Goal: Task Accomplishment & Management: Manage account settings

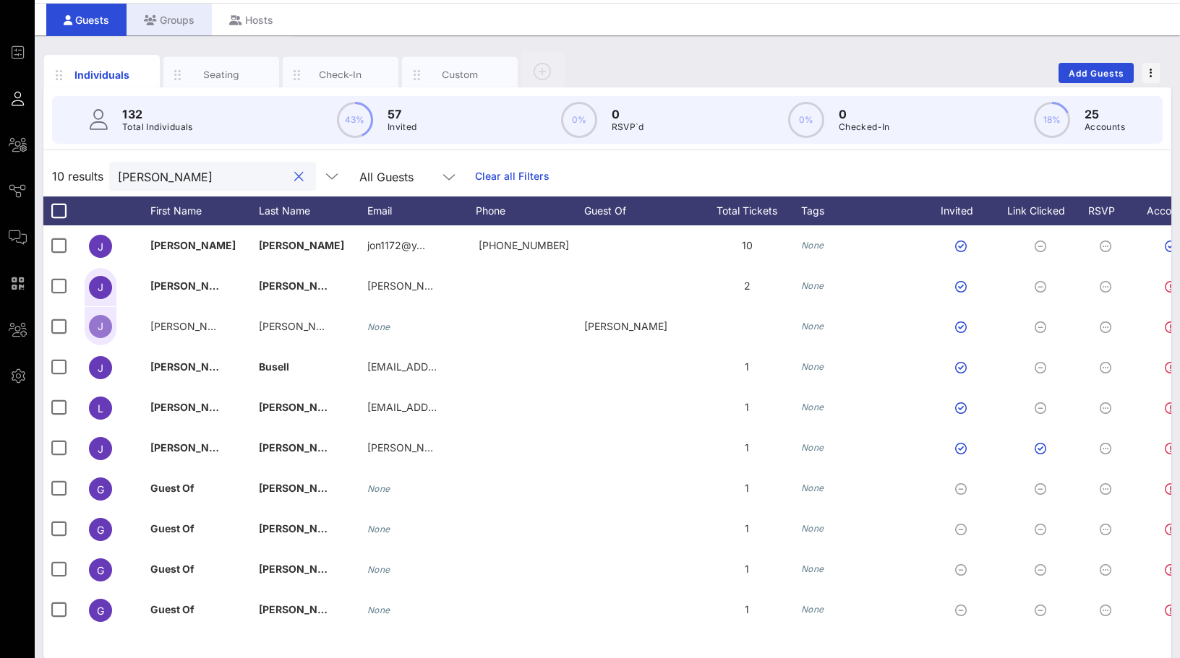
scroll to position [0, 32]
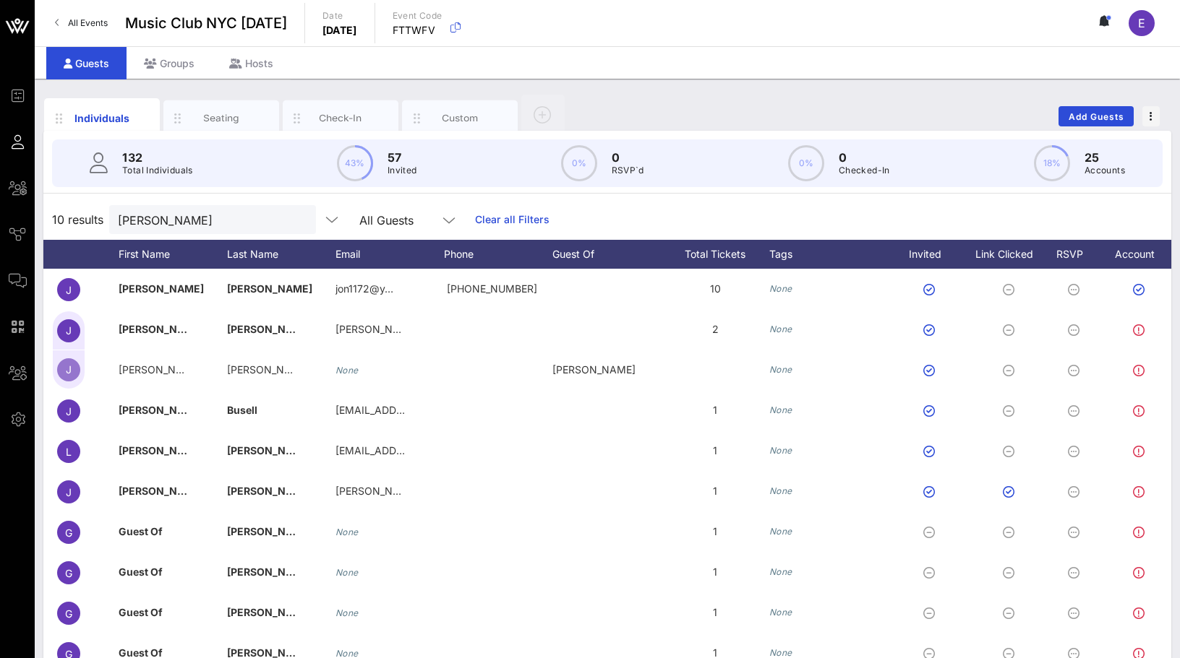
click at [95, 9] on div "All Events Music Club [GEOGRAPHIC_DATA] [DATE] Date [DATE] Event Code FTTWFV E" at bounding box center [607, 23] width 1145 height 46
click at [95, 19] on span "All Events" at bounding box center [88, 22] width 40 height 11
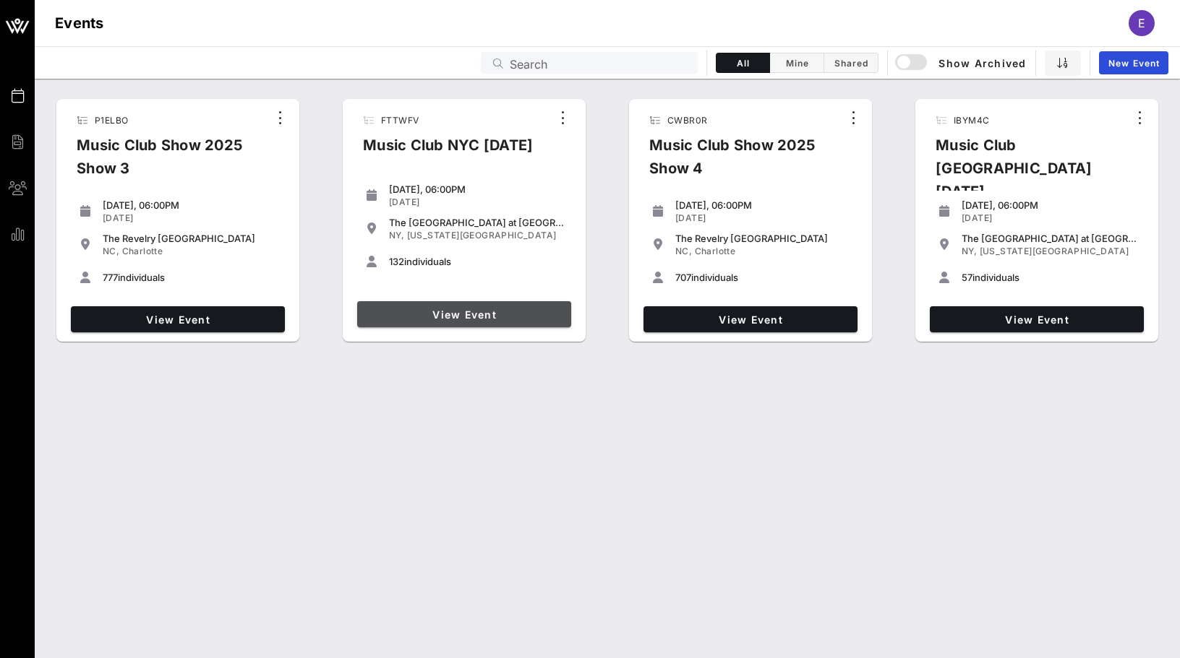
click at [422, 309] on span "View Event" at bounding box center [464, 315] width 202 height 12
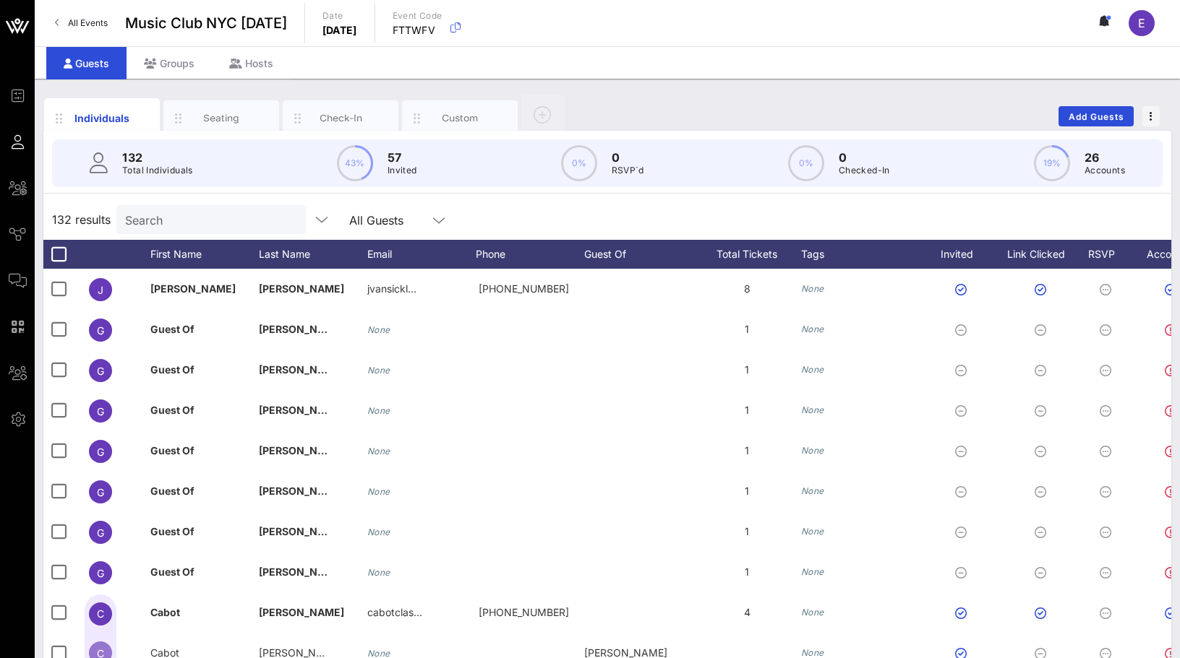
click at [75, 25] on span "All Events" at bounding box center [88, 22] width 40 height 11
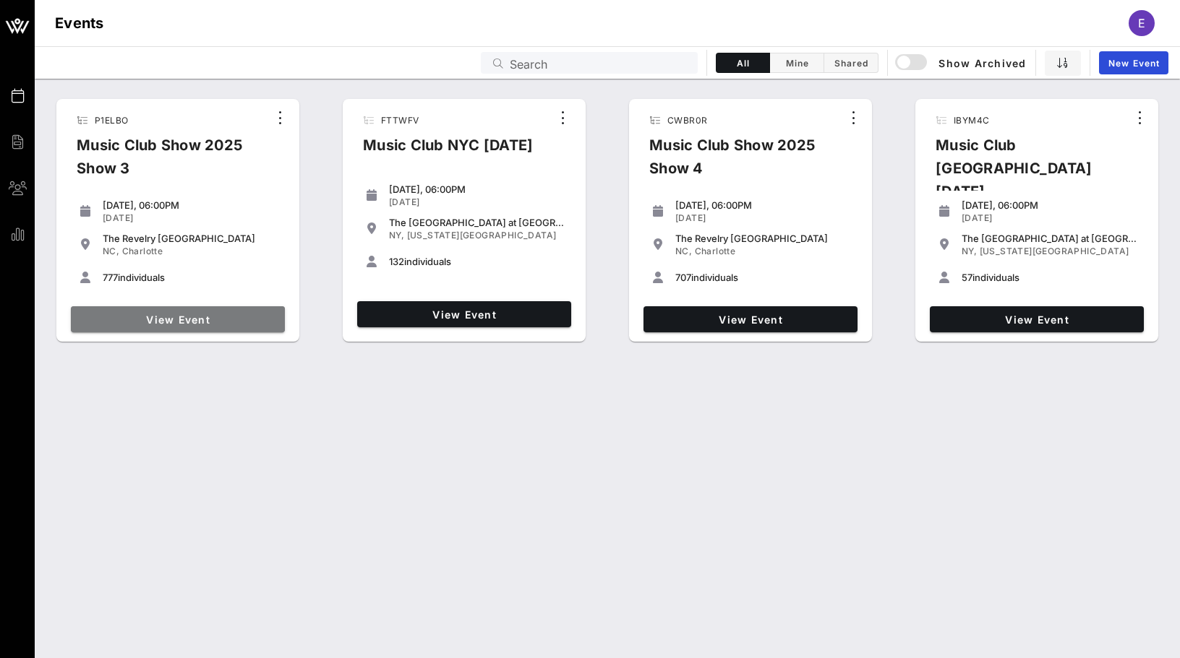
click at [197, 312] on link "View Event" at bounding box center [178, 319] width 214 height 26
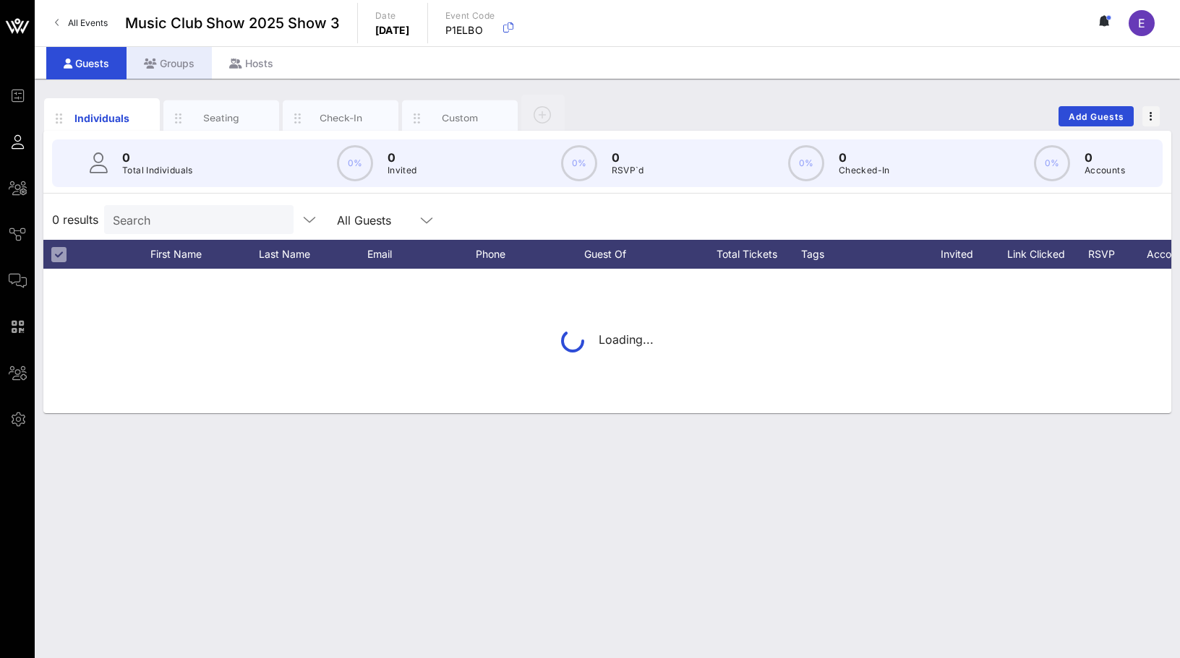
click at [176, 67] on div "Groups" at bounding box center [168, 63] width 85 height 33
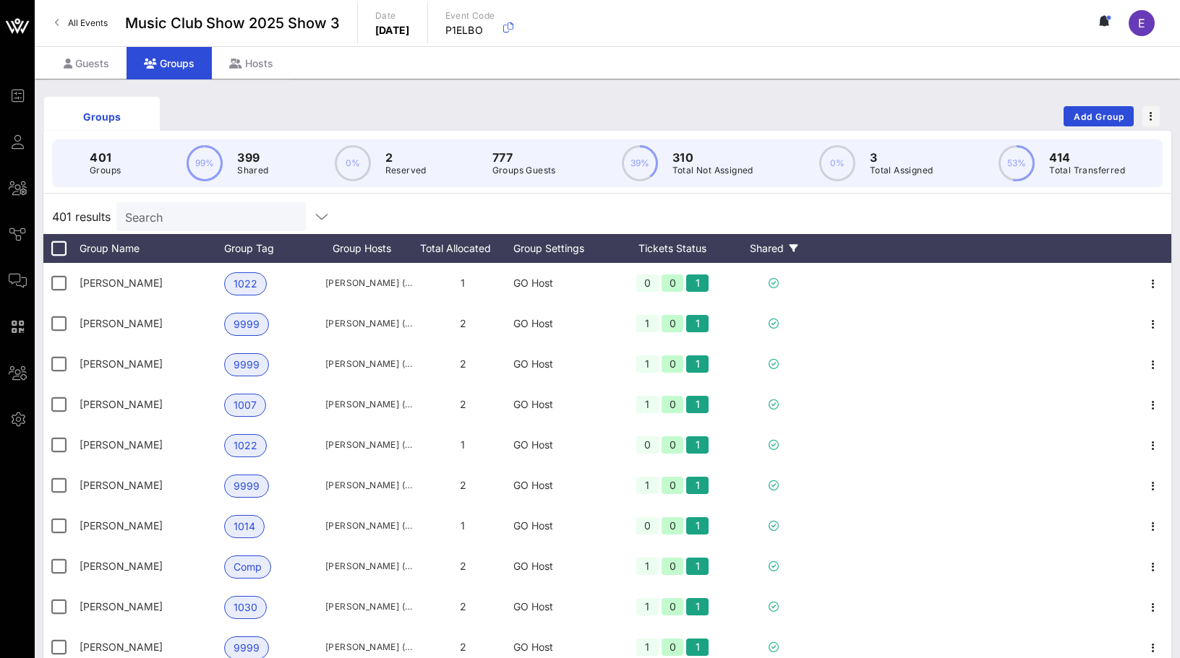
click at [793, 244] on icon at bounding box center [793, 248] width 9 height 9
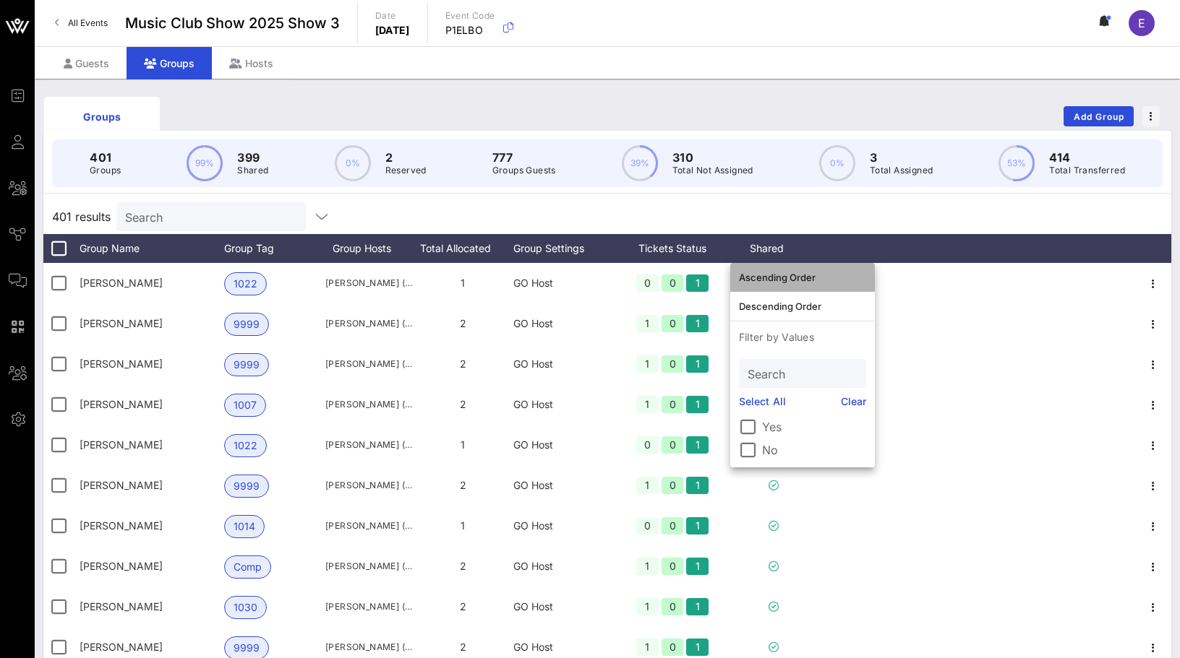
click at [774, 282] on div "Ascending Order" at bounding box center [802, 278] width 127 height 12
click at [781, 219] on div "401 results Search" at bounding box center [607, 216] width 1128 height 35
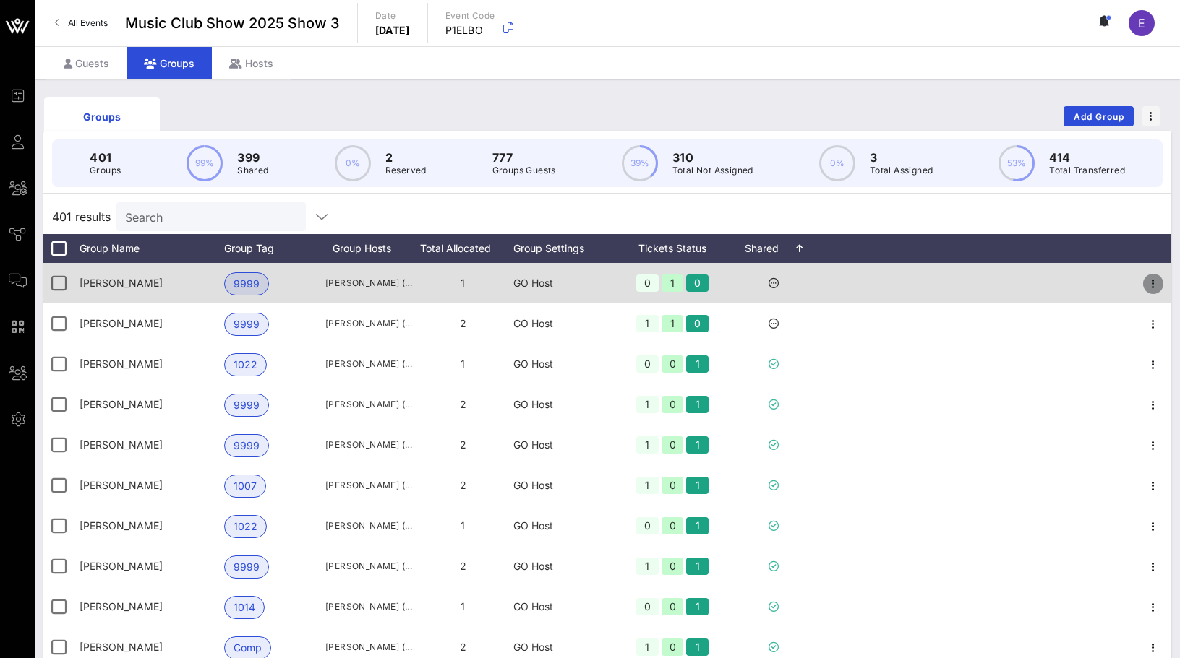
click at [1155, 289] on icon "button" at bounding box center [1152, 283] width 17 height 17
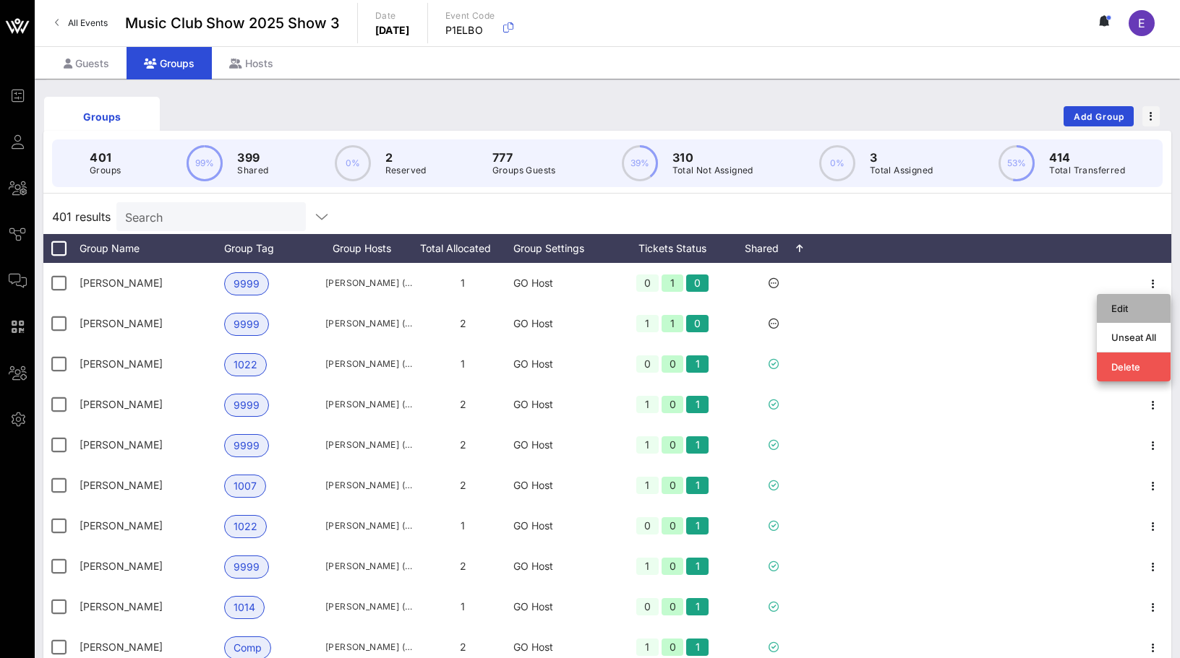
click at [1133, 312] on div "Edit" at bounding box center [1133, 309] width 45 height 12
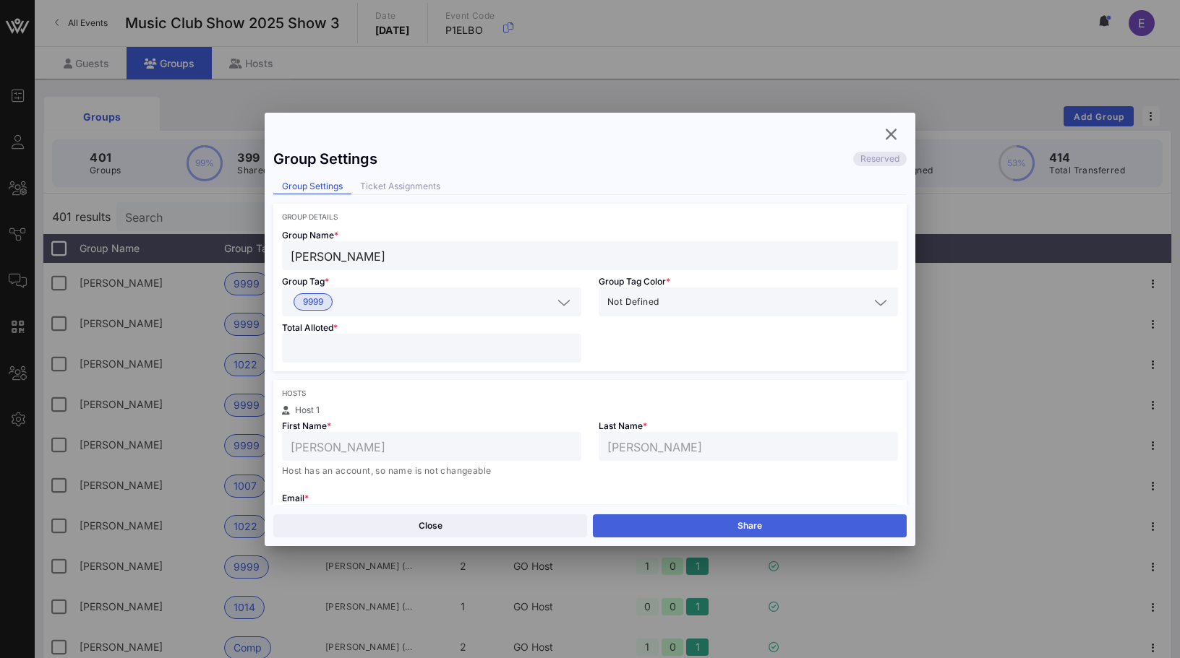
click at [765, 521] on button "Share" at bounding box center [750, 526] width 314 height 23
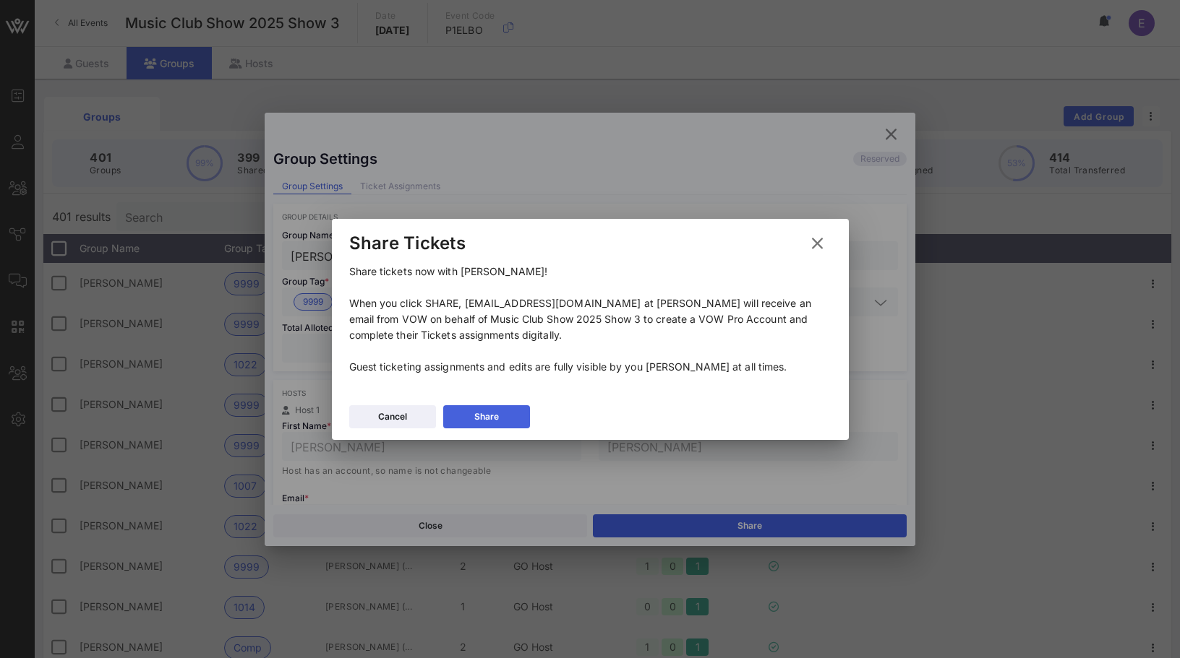
click at [528, 408] on button "Share" at bounding box center [486, 416] width 87 height 23
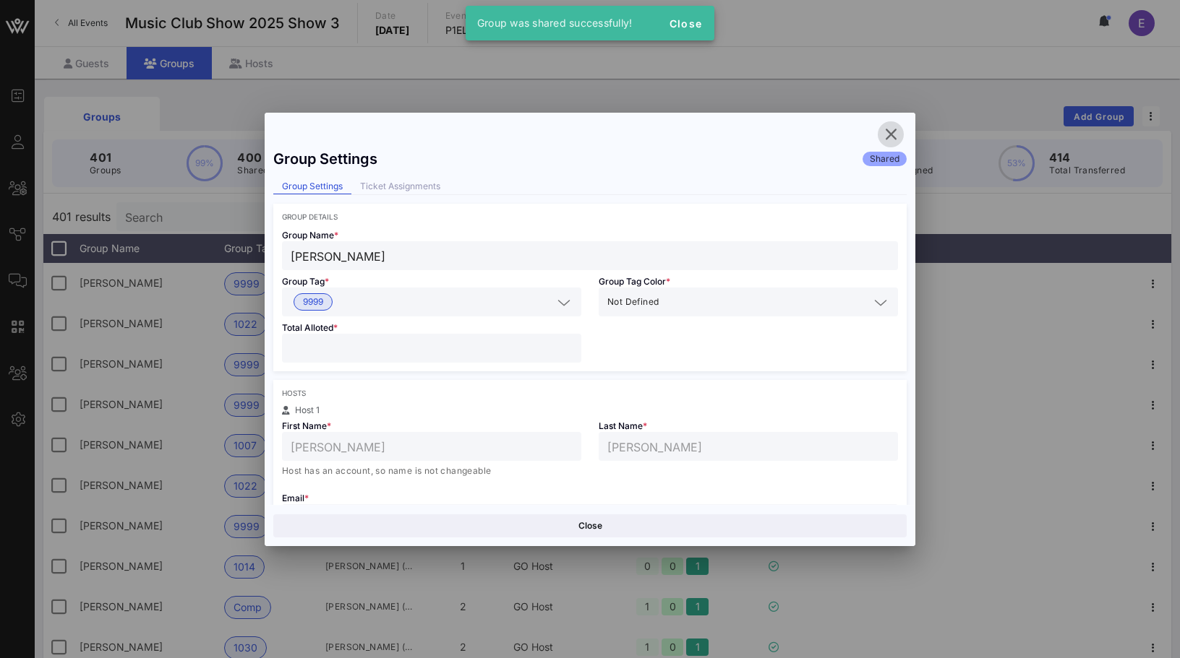
click at [893, 134] on icon "button" at bounding box center [890, 134] width 17 height 17
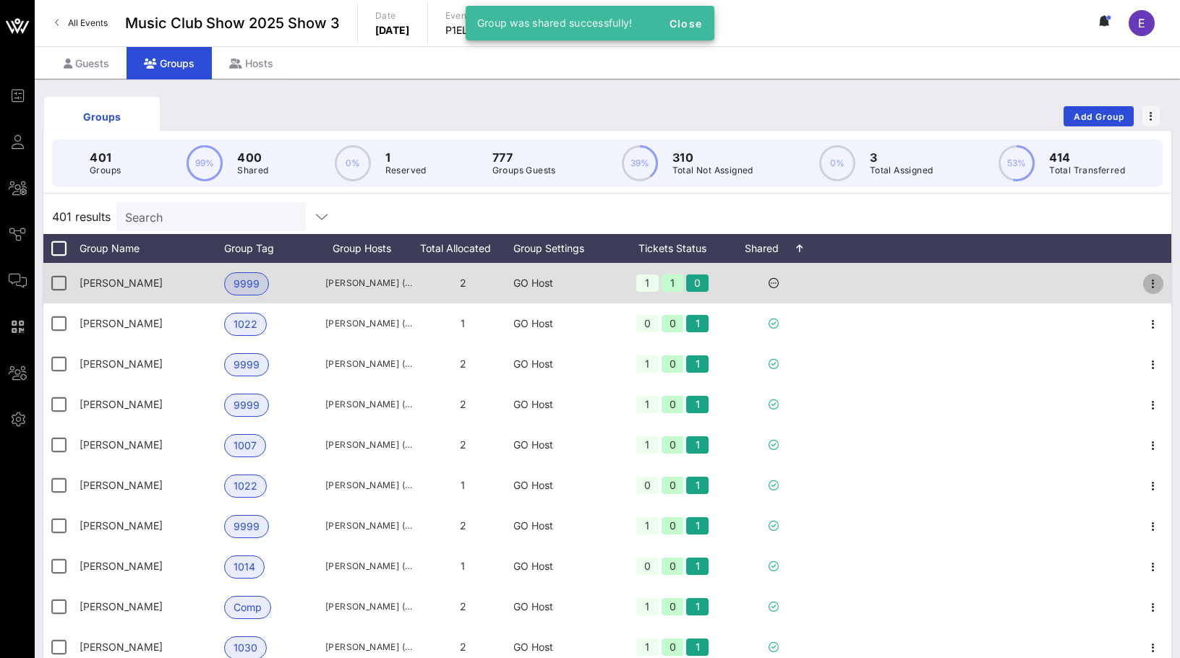
click at [1148, 284] on icon "button" at bounding box center [1152, 283] width 17 height 17
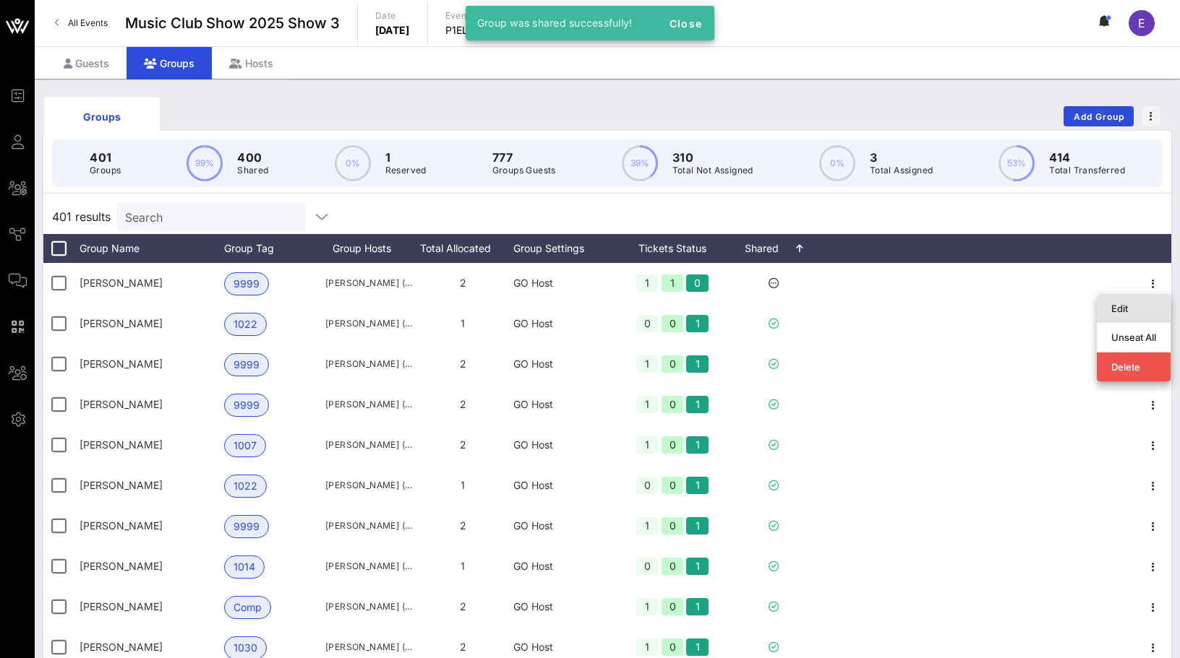
click at [1138, 296] on div "Edit" at bounding box center [1133, 308] width 74 height 29
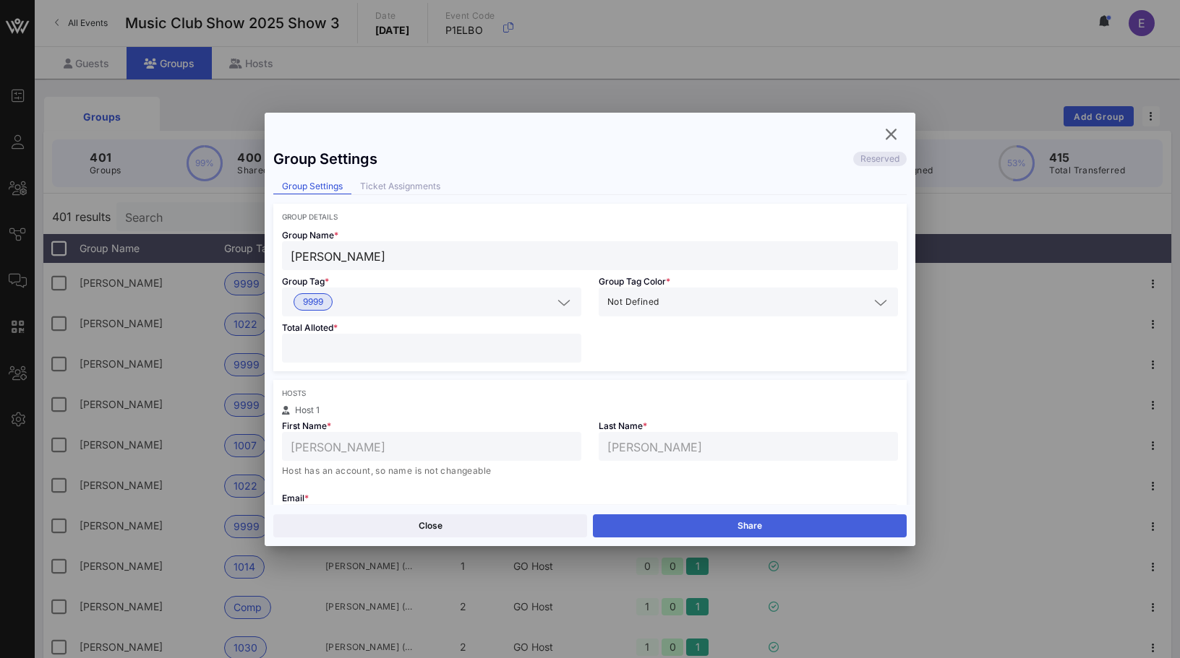
click at [798, 526] on button "Share" at bounding box center [750, 526] width 314 height 23
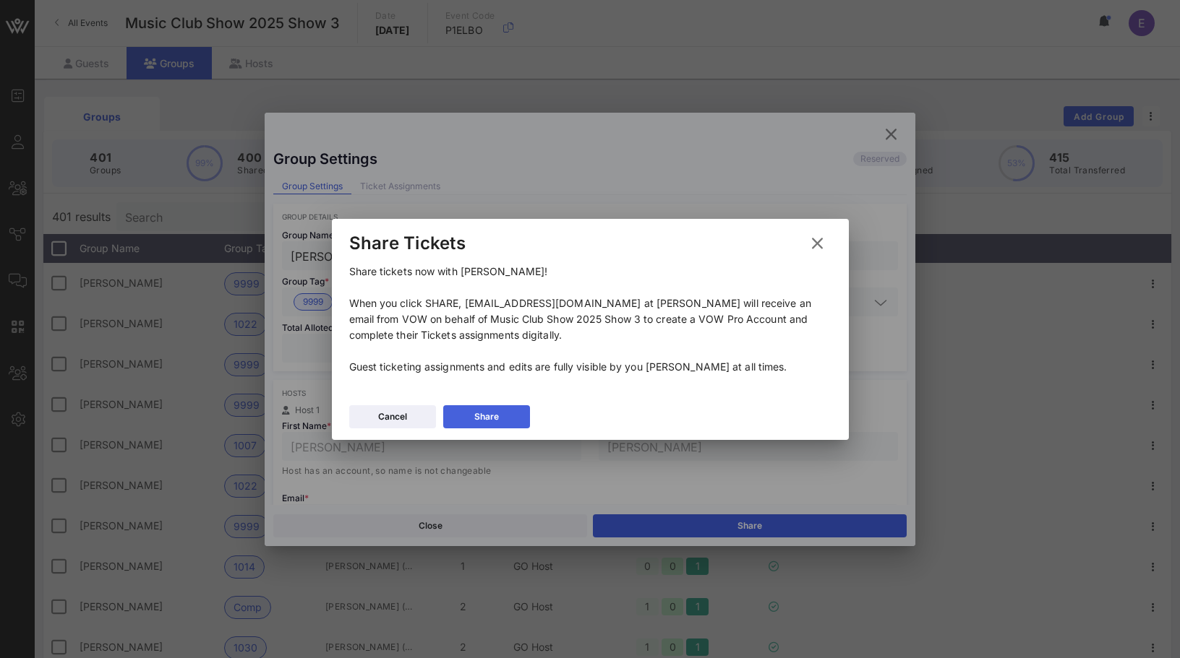
click at [525, 414] on button "Share" at bounding box center [486, 416] width 87 height 23
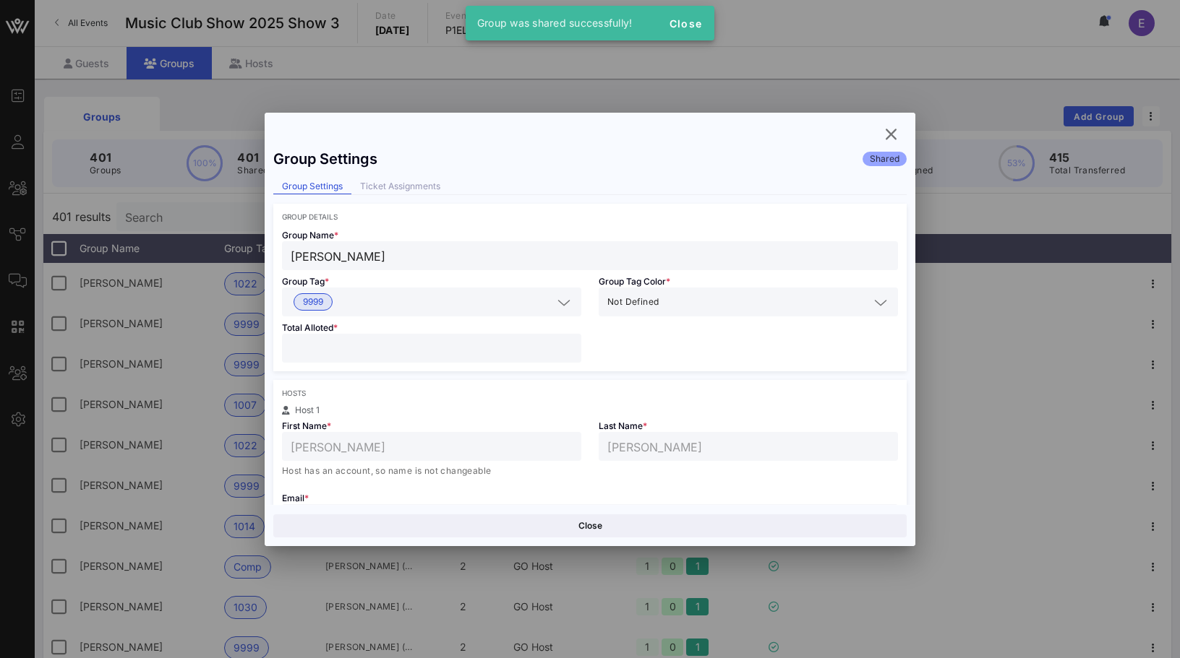
click at [877, 126] on div "Group Settings Shared Group Settings Ticket Assignments Group Details Group Nam…" at bounding box center [590, 330] width 650 height 434
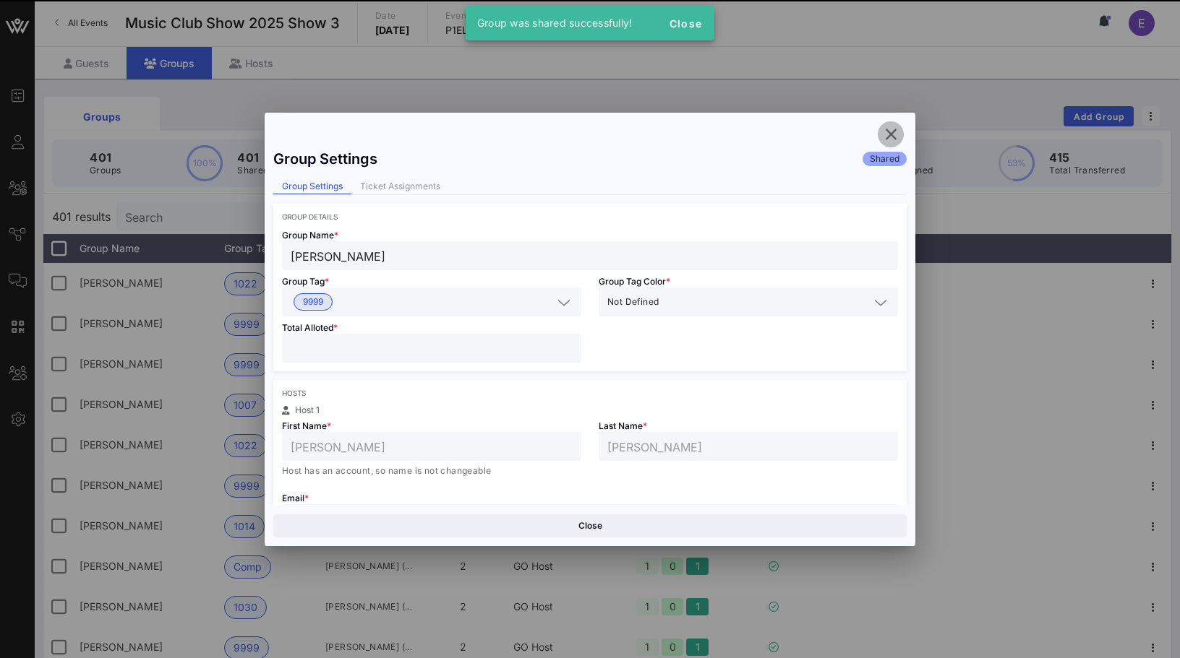
click at [877, 126] on span "button" at bounding box center [890, 134] width 26 height 17
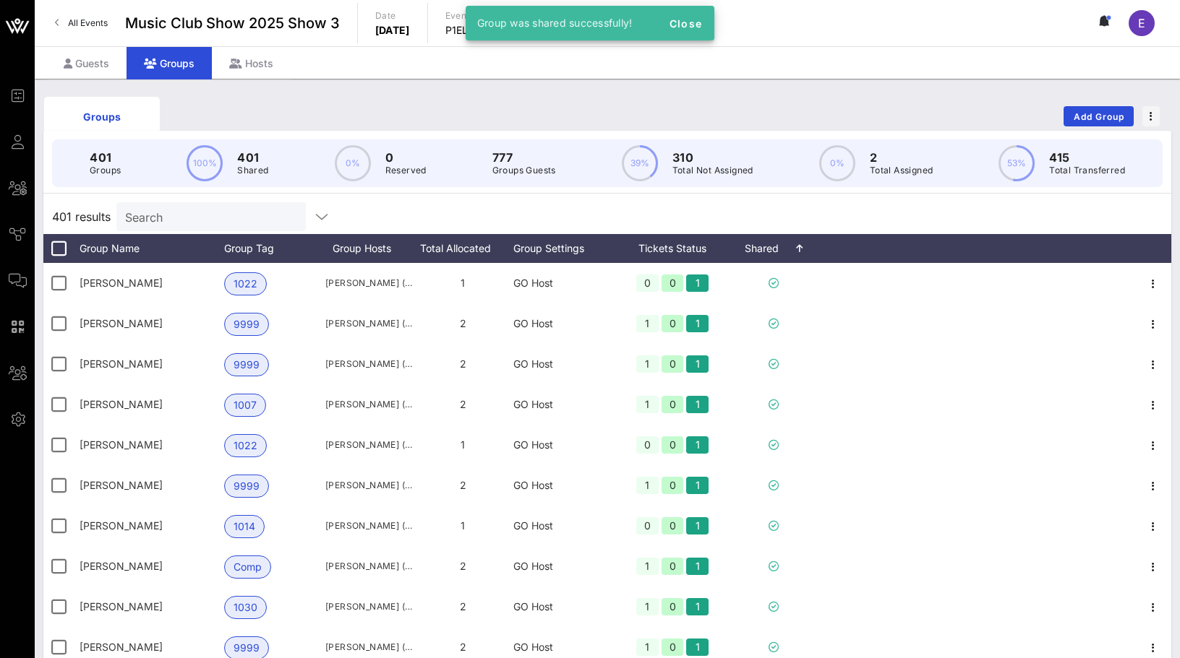
click at [100, 16] on link "All Events" at bounding box center [81, 23] width 70 height 23
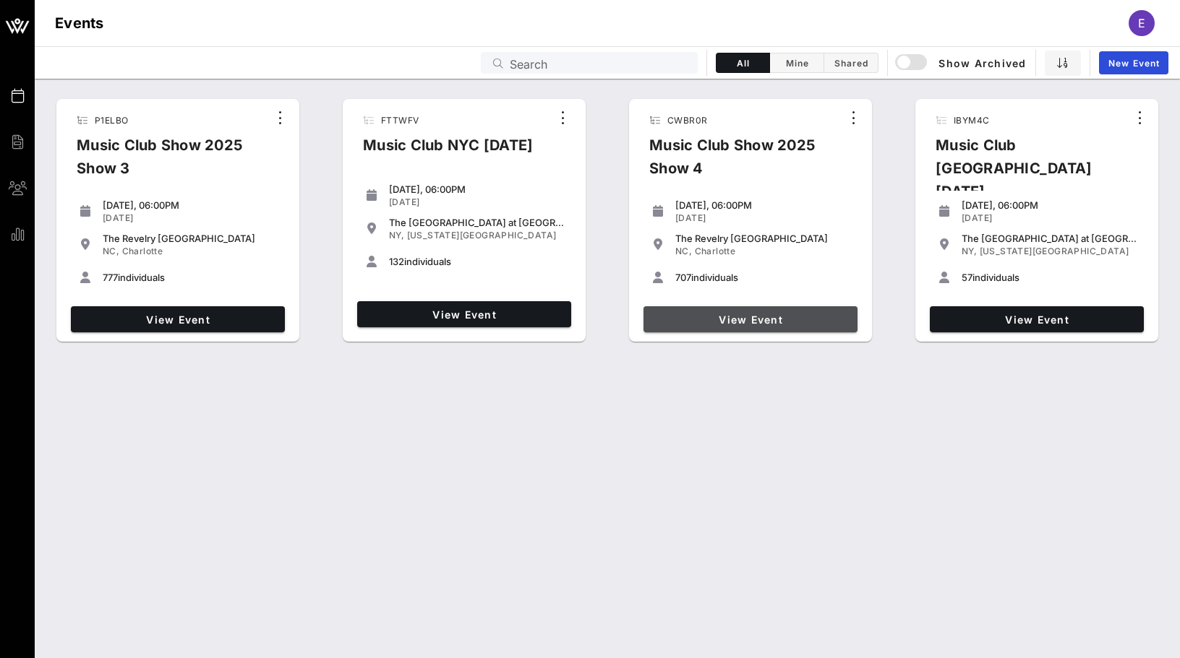
click at [661, 324] on span "View Event" at bounding box center [750, 320] width 202 height 12
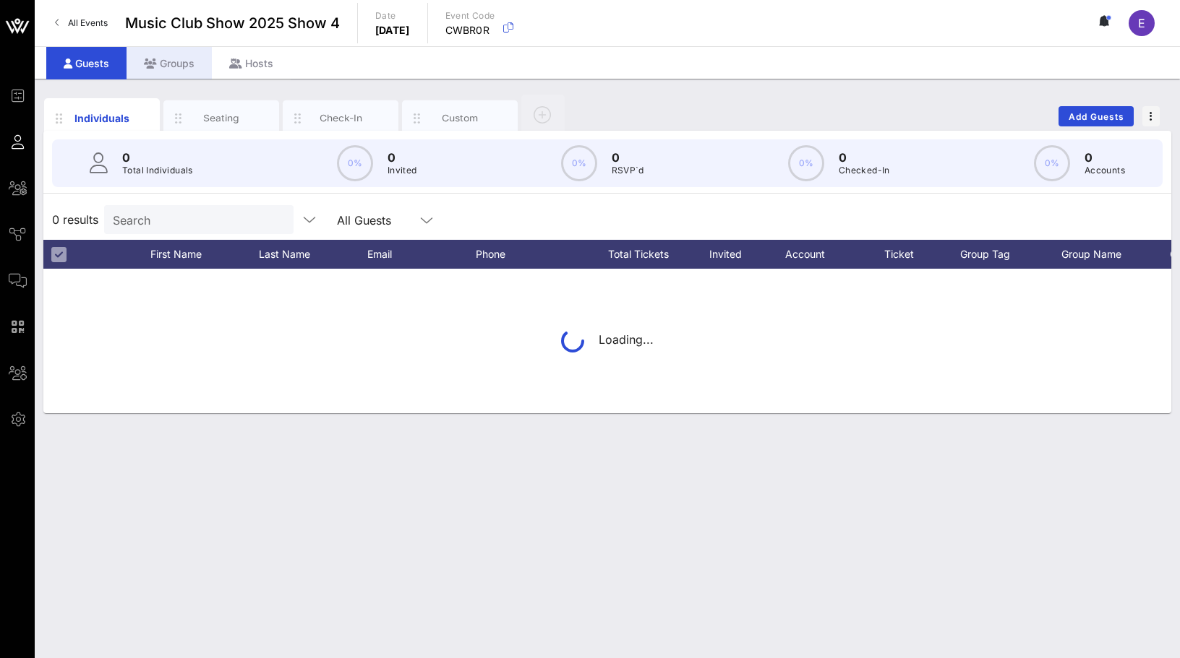
click at [192, 72] on div "Groups" at bounding box center [168, 63] width 85 height 33
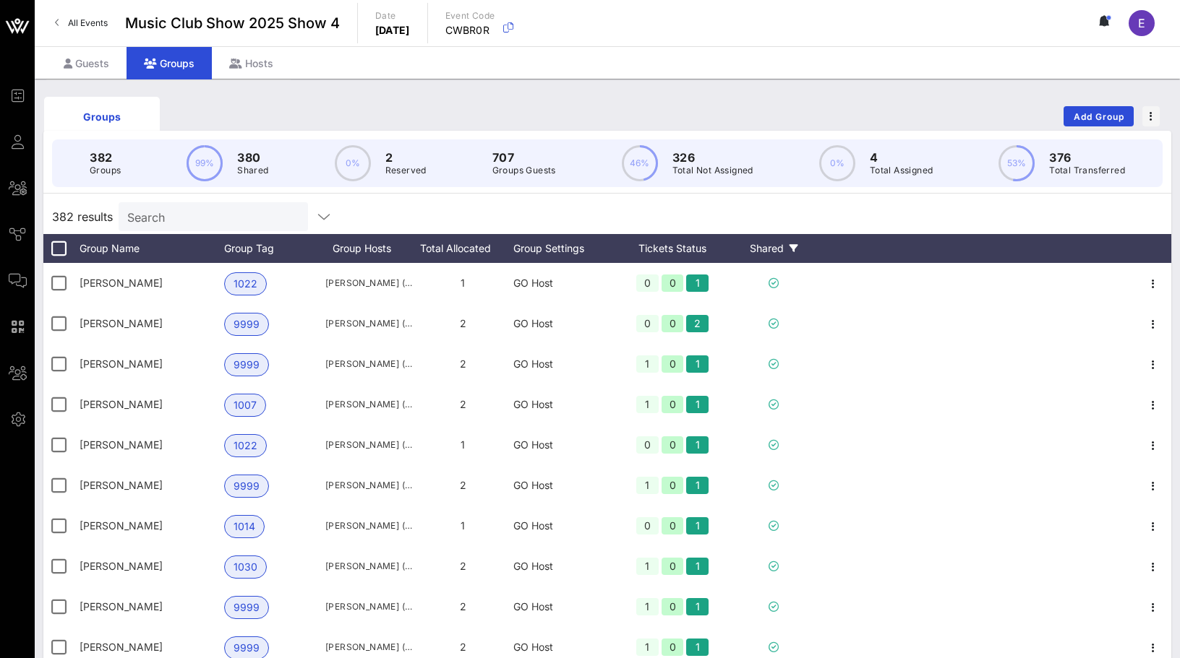
click at [765, 243] on div "Shared" at bounding box center [773, 248] width 87 height 29
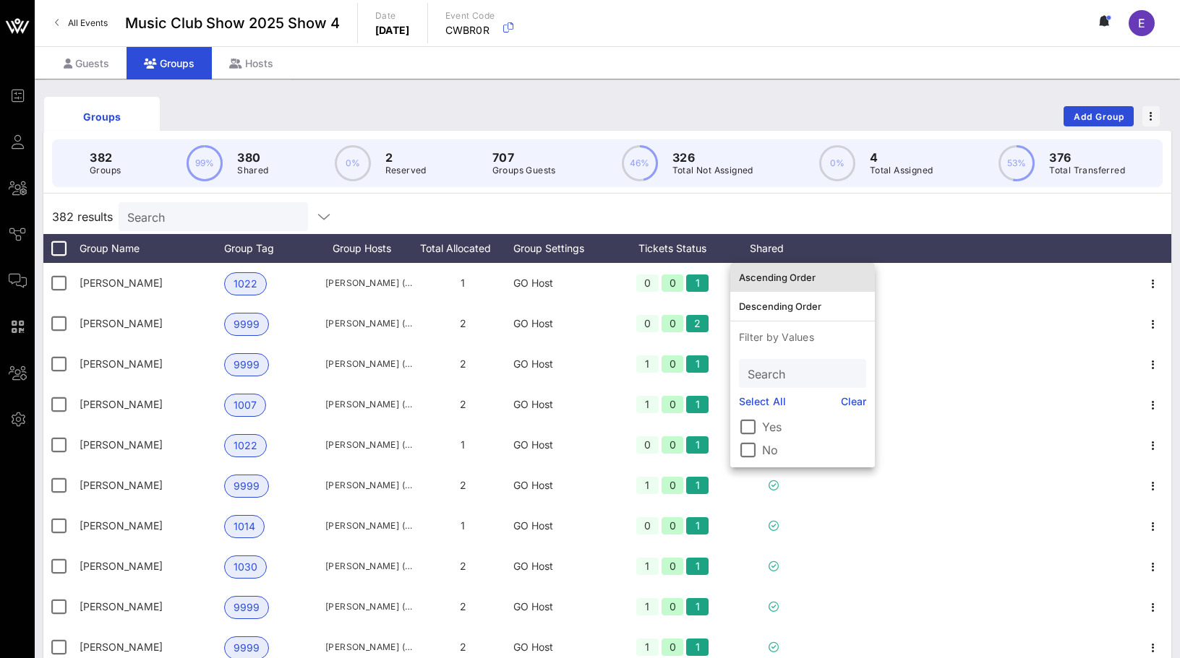
click at [768, 282] on div "Ascending Order" at bounding box center [802, 278] width 127 height 12
click at [759, 199] on div "382 Groups 99% 380 Shared 0% 2 Reserved 707 Groups Guests 46% 326 Total Not Ass…" at bounding box center [607, 414] width 1128 height 566
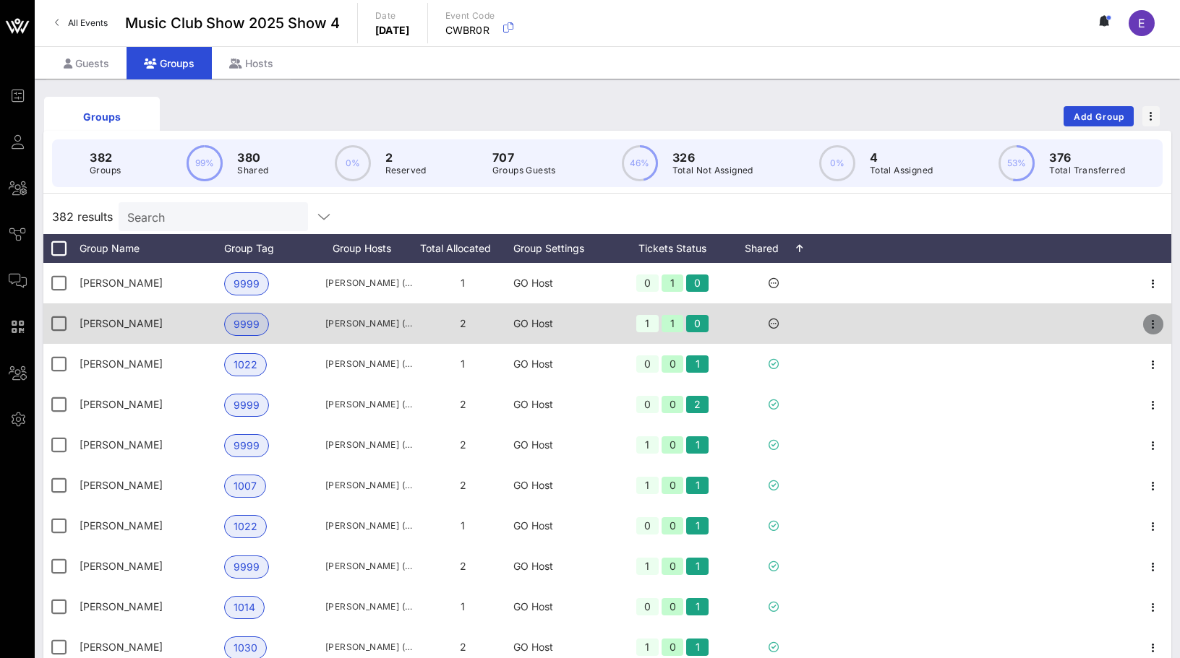
click at [1152, 314] on button "button" at bounding box center [1153, 324] width 20 height 20
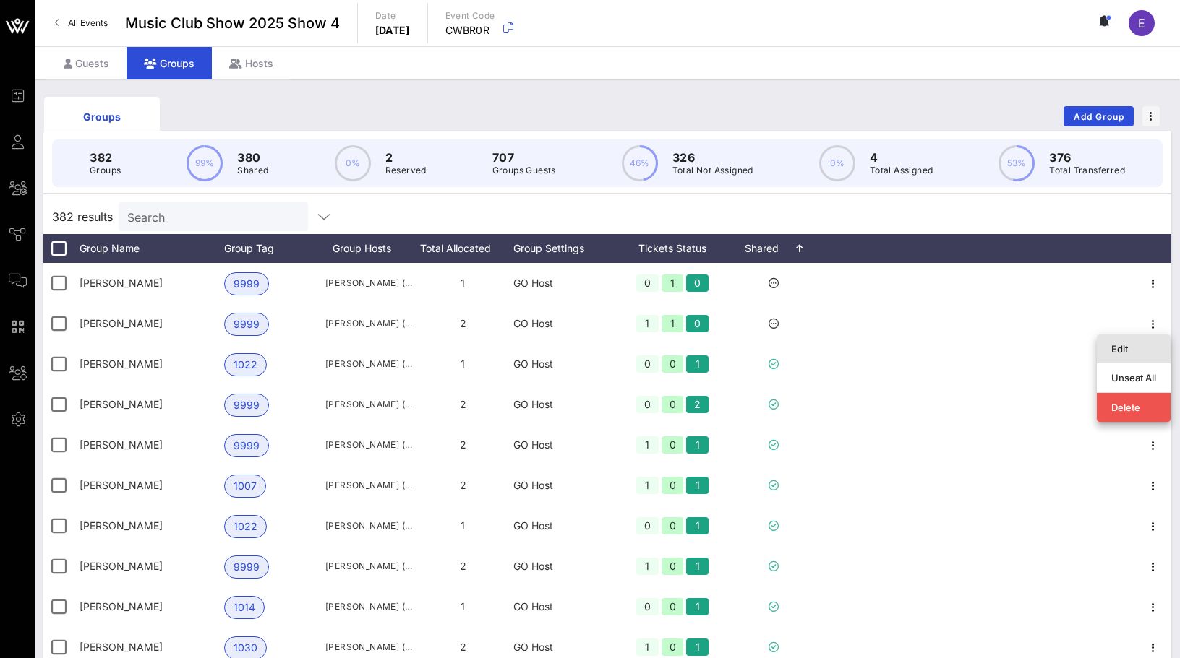
click at [1123, 343] on div "Edit" at bounding box center [1133, 349] width 45 height 12
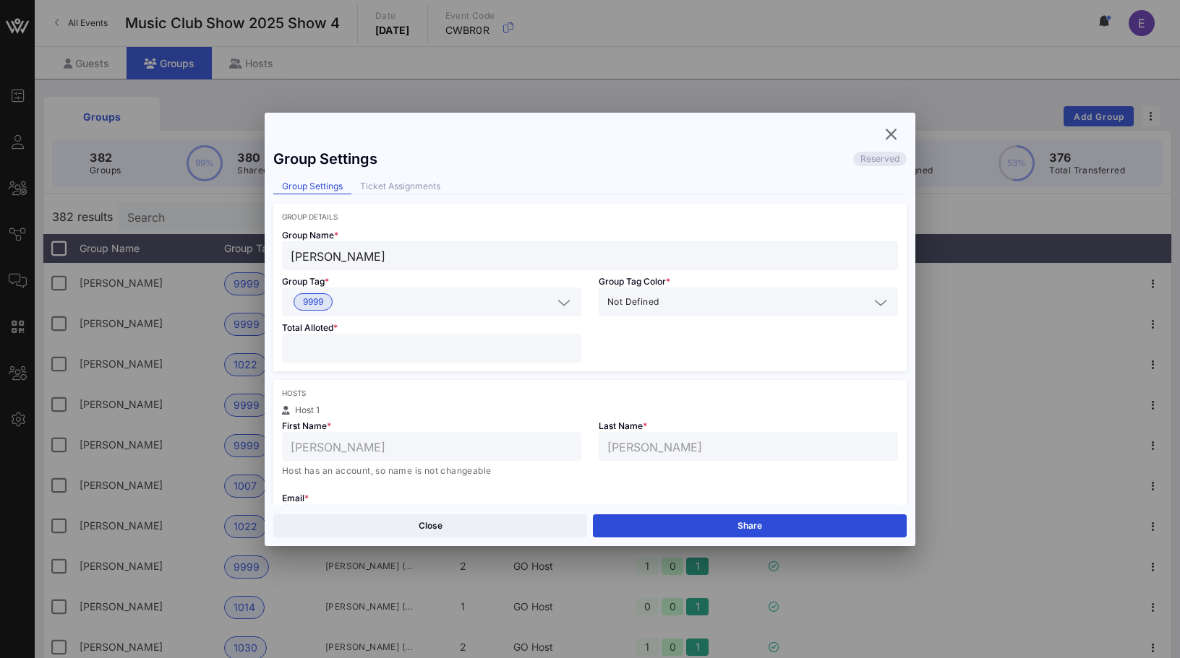
click at [690, 538] on div "Close Share" at bounding box center [590, 525] width 650 height 41
click at [690, 534] on button "Share" at bounding box center [750, 526] width 314 height 23
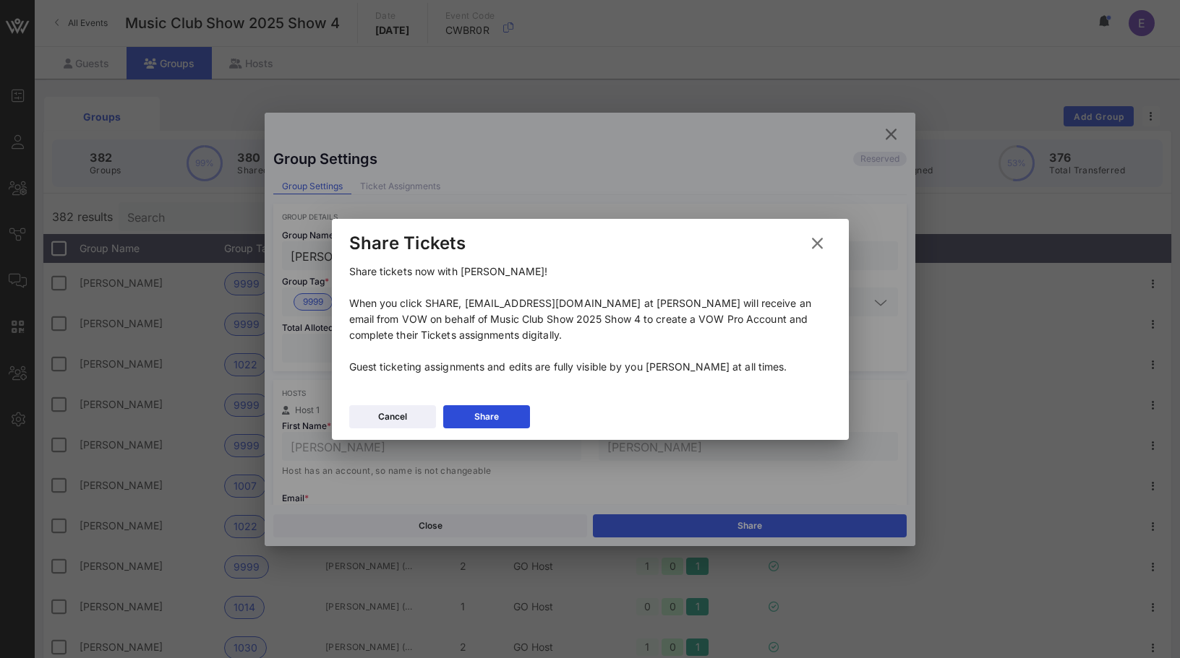
click at [516, 403] on div "Cancel Share" at bounding box center [590, 419] width 517 height 42
click at [518, 403] on div "Cancel Share" at bounding box center [590, 419] width 517 height 42
click at [518, 404] on div "Cancel Share" at bounding box center [590, 419] width 517 height 42
click at [519, 409] on button "Share" at bounding box center [486, 416] width 87 height 23
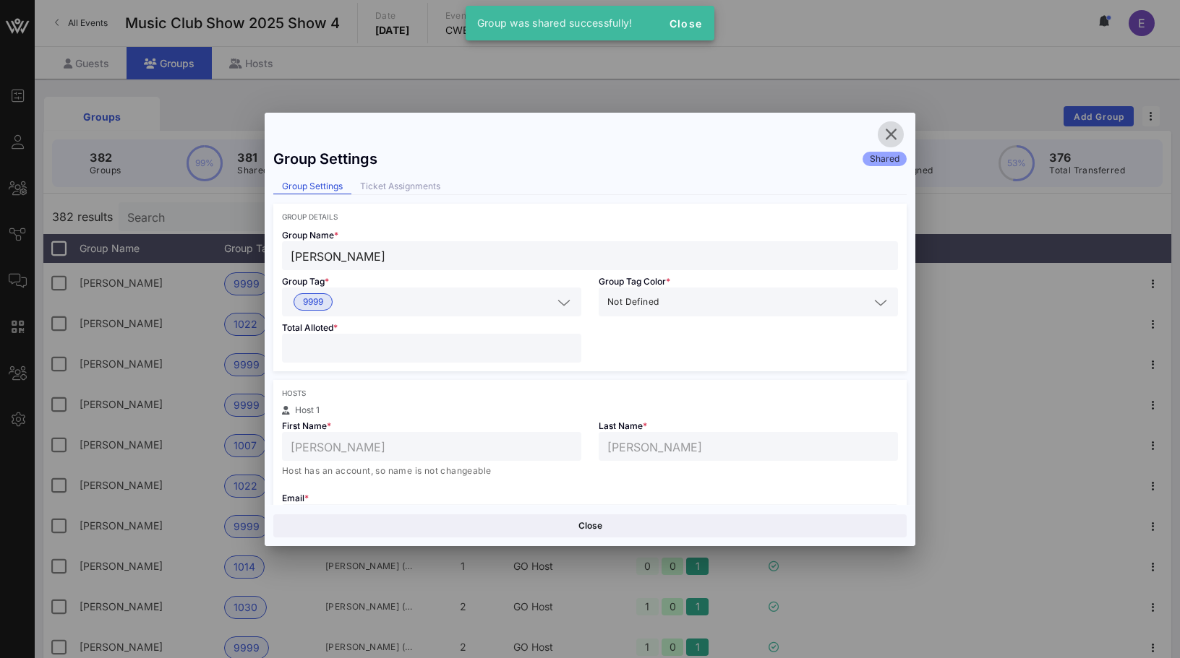
click at [891, 131] on icon "button" at bounding box center [890, 134] width 17 height 17
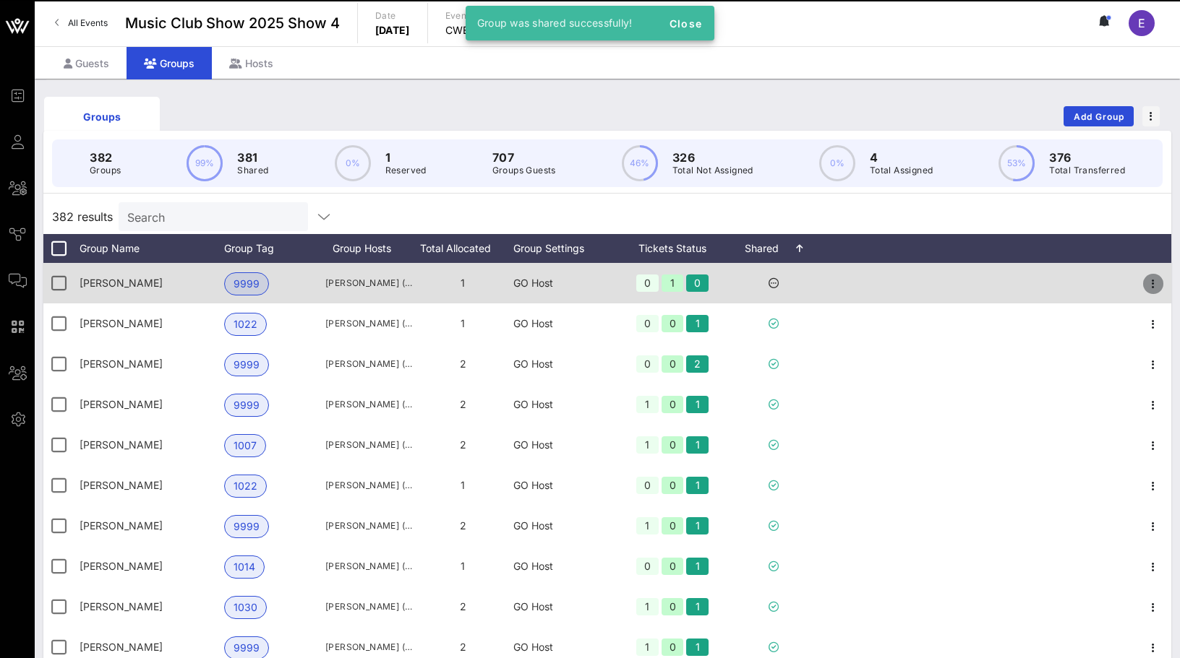
click at [1148, 278] on icon "button" at bounding box center [1152, 283] width 17 height 17
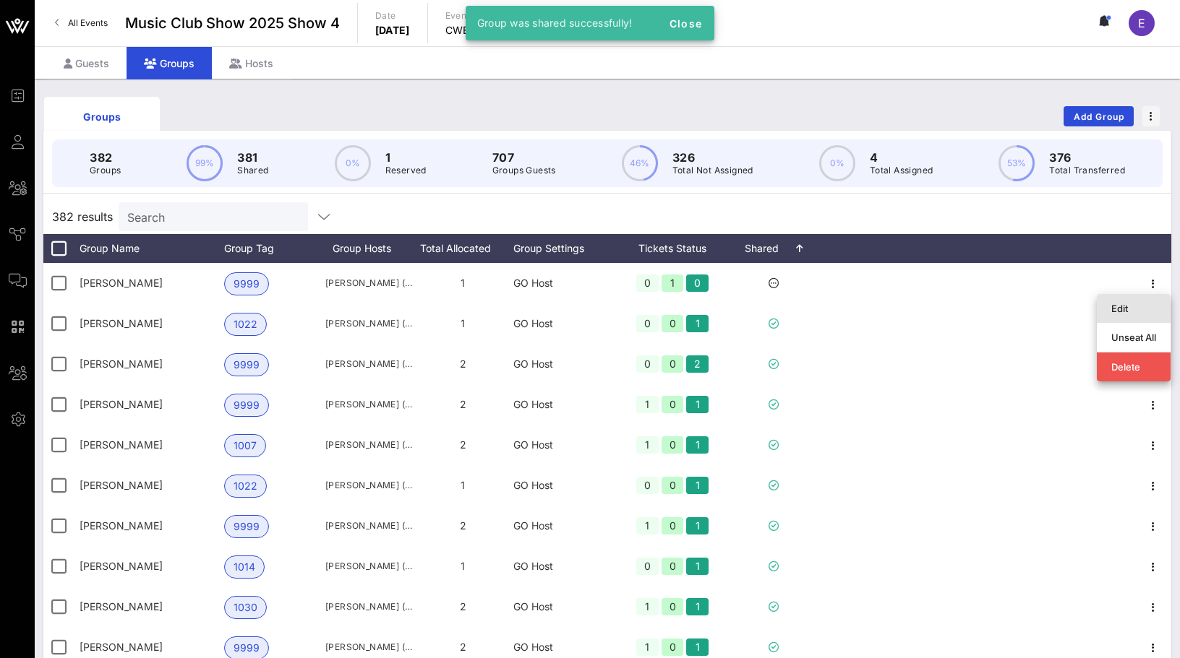
click at [1129, 301] on div "Edit" at bounding box center [1133, 308] width 45 height 23
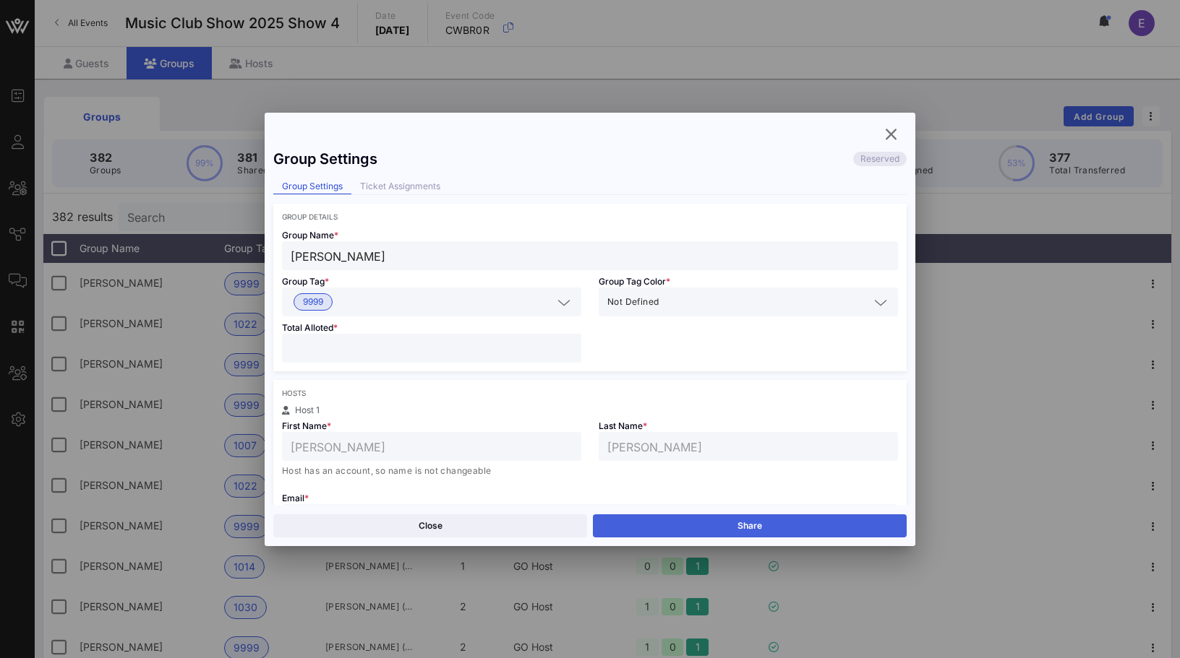
click at [644, 522] on button "Share" at bounding box center [750, 526] width 314 height 23
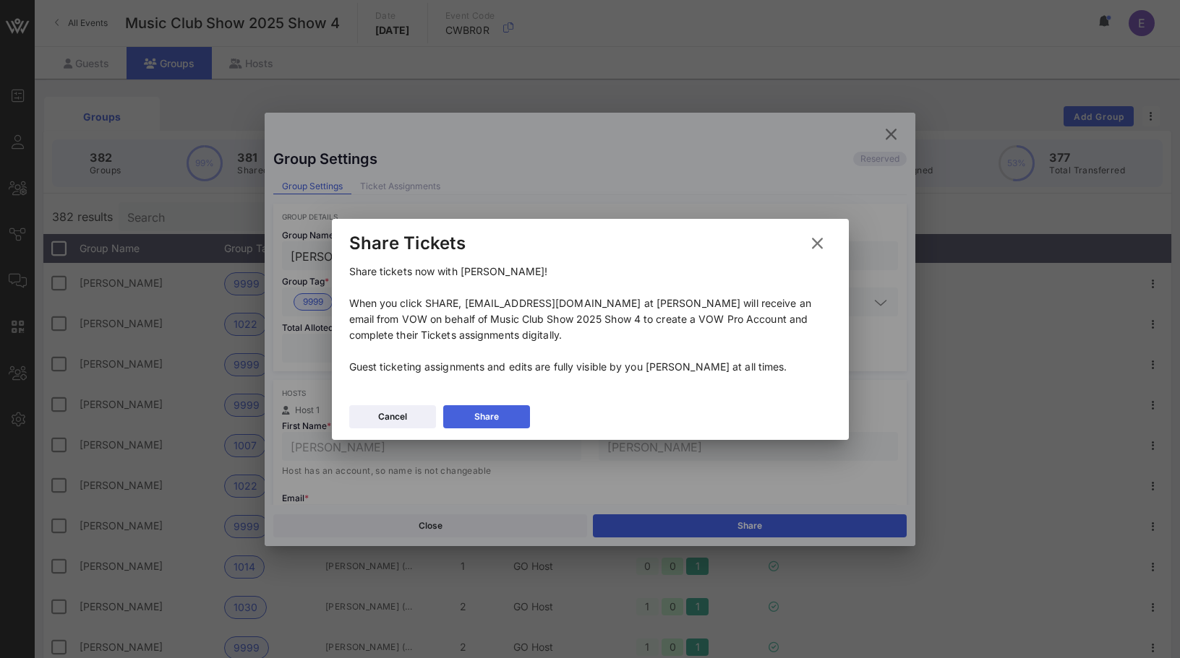
click at [525, 418] on button "Share" at bounding box center [486, 416] width 87 height 23
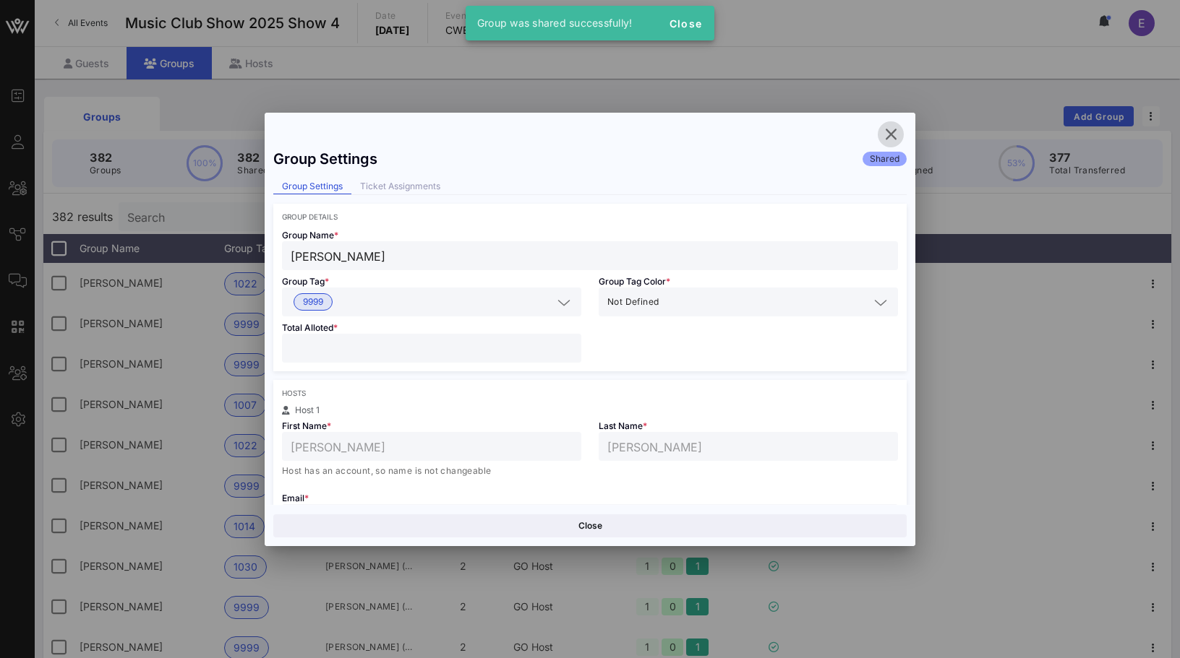
click at [894, 131] on icon "button" at bounding box center [890, 134] width 17 height 17
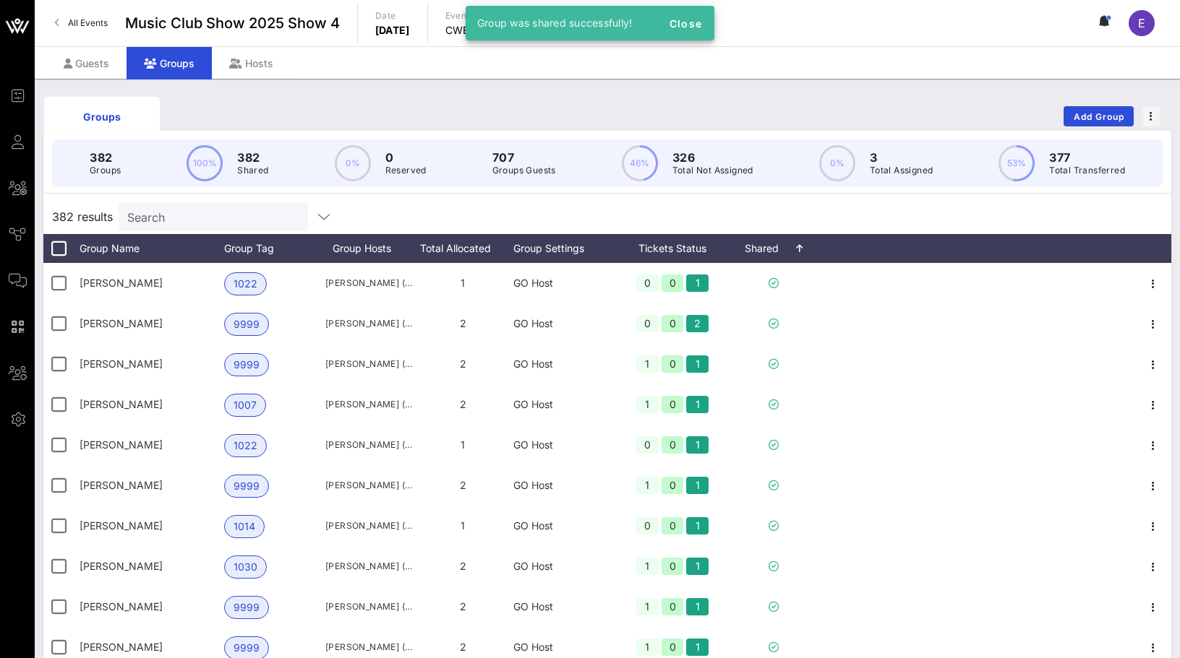
click at [669, 108] on div "Groups Add Group" at bounding box center [607, 116] width 1128 height 46
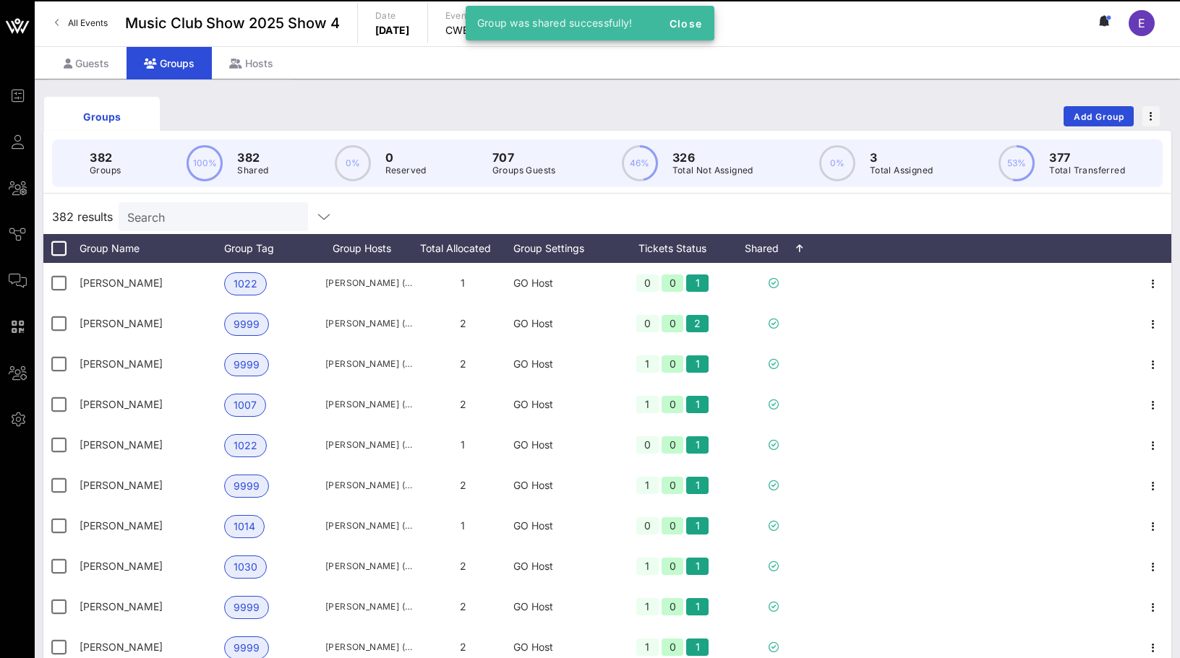
click at [101, 30] on link "All Events" at bounding box center [81, 23] width 70 height 23
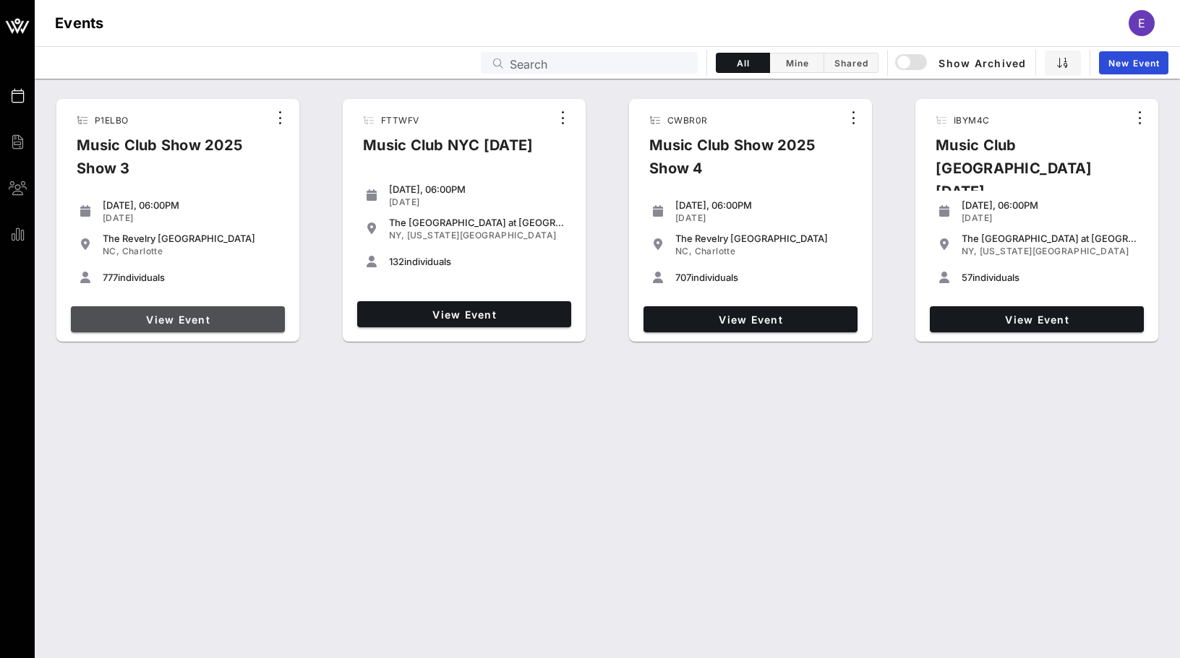
click at [237, 315] on span "View Event" at bounding box center [178, 320] width 202 height 12
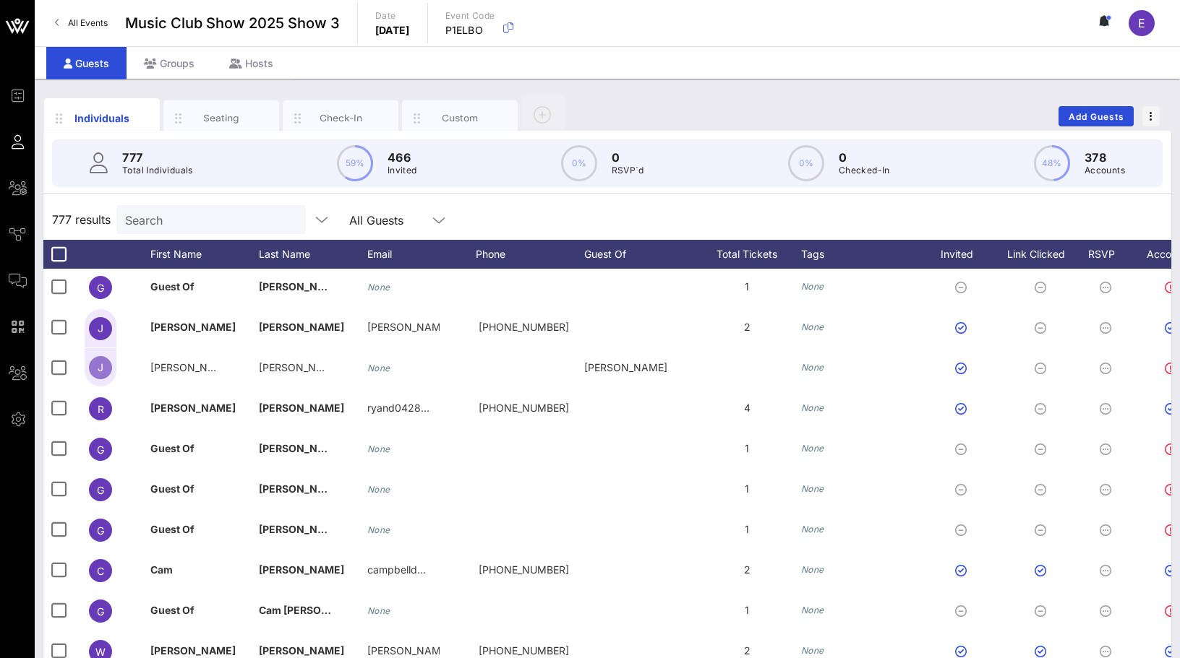
click at [70, 18] on span "All Events" at bounding box center [88, 22] width 40 height 11
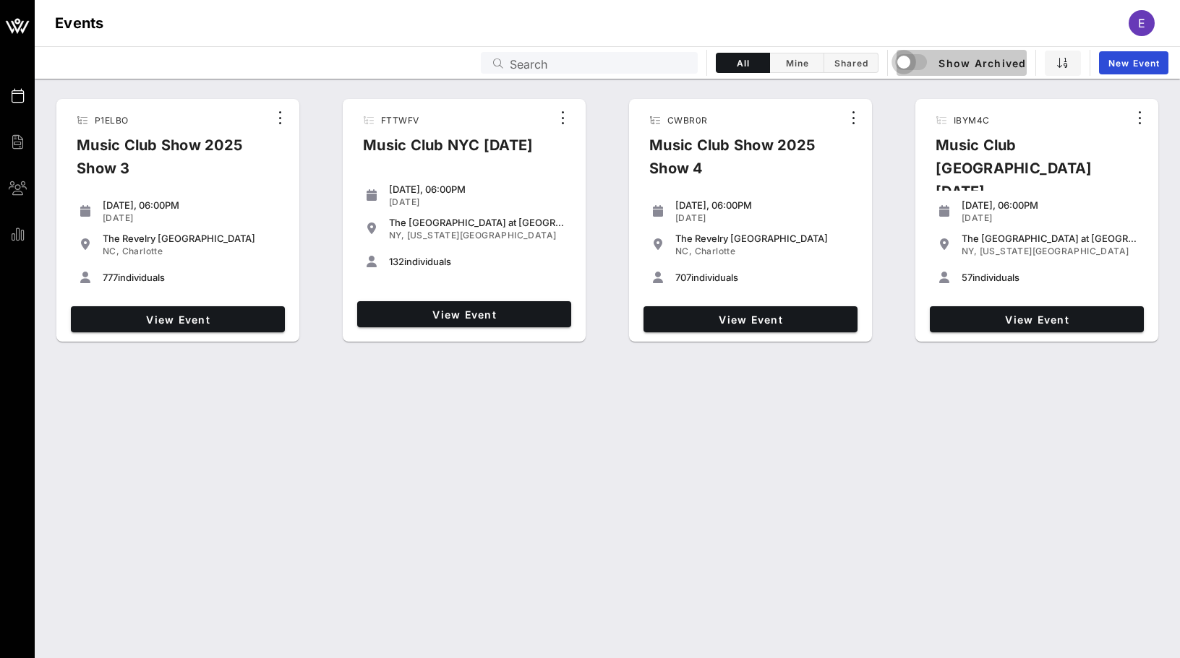
click at [899, 70] on div "button" at bounding box center [903, 62] width 20 height 20
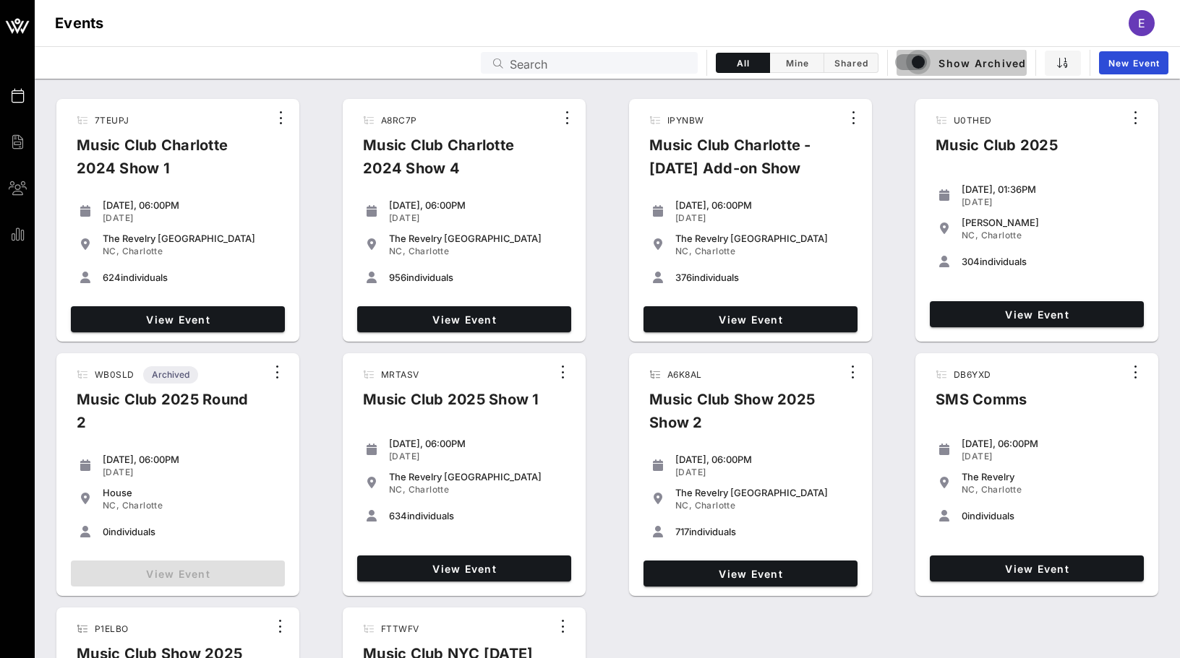
click at [916, 61] on div "button" at bounding box center [918, 62] width 20 height 20
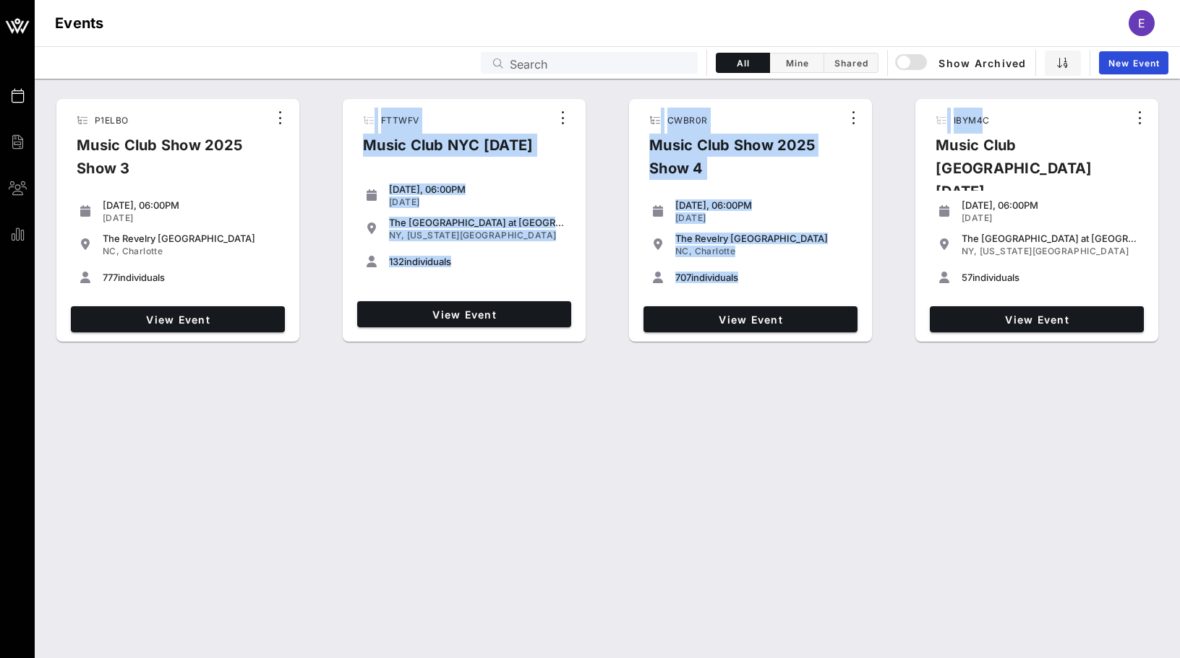
drag, startPoint x: 984, startPoint y: 127, endPoint x: 518, endPoint y: 90, distance: 467.6
click at [518, 90] on div "P1ELBO Music Club Show 2025 Show 3 [DATE], 06:00PM [DATE] The [GEOGRAPHIC_DATA]…" at bounding box center [607, 217] width 1128 height 261
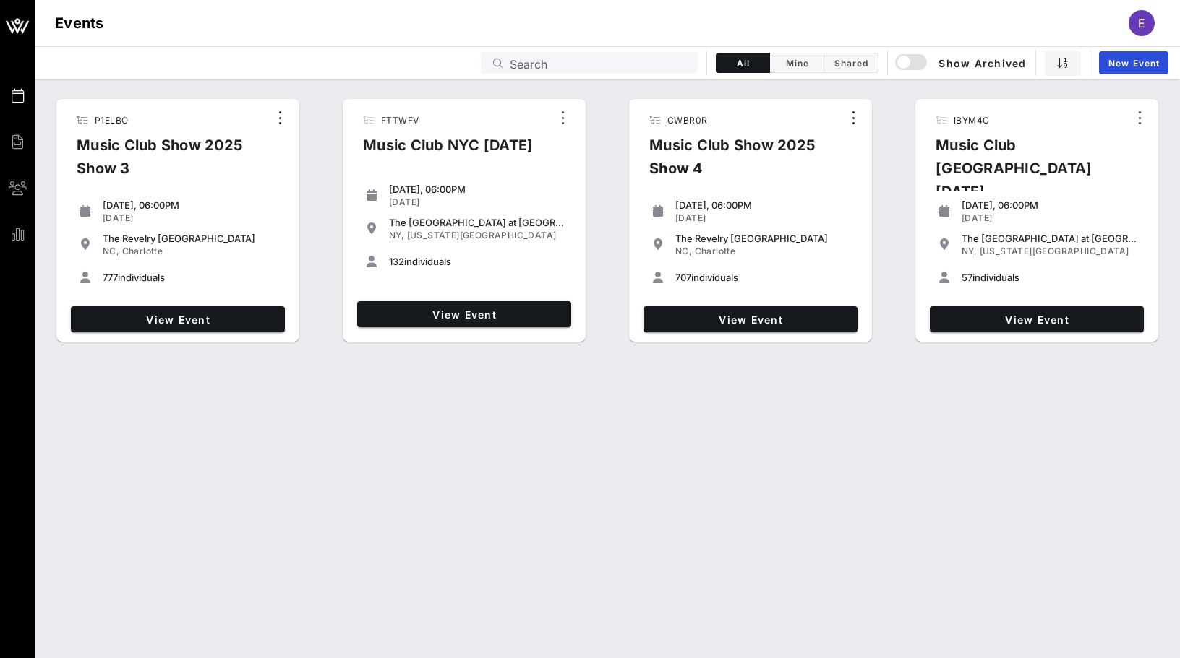
click at [520, 85] on div "P1ELBO Music Club Show 2025 Show 3 [DATE], 06:00PM [DATE] The [GEOGRAPHIC_DATA]…" at bounding box center [607, 214] width 1145 height 270
